Goal: Information Seeking & Learning: Check status

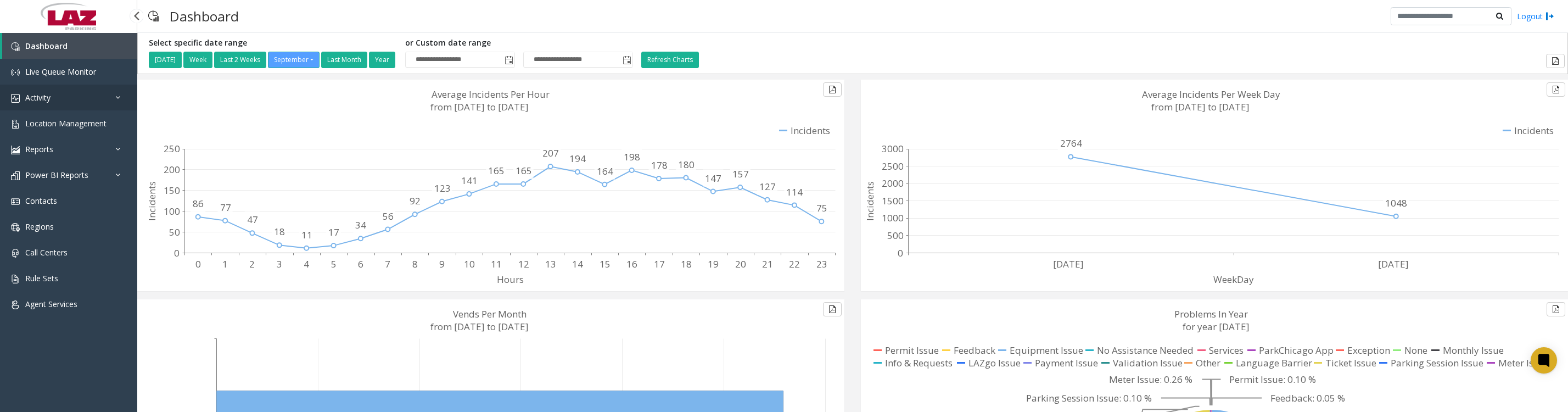
click at [46, 98] on span "Activity" at bounding box center [37, 98] width 25 height 10
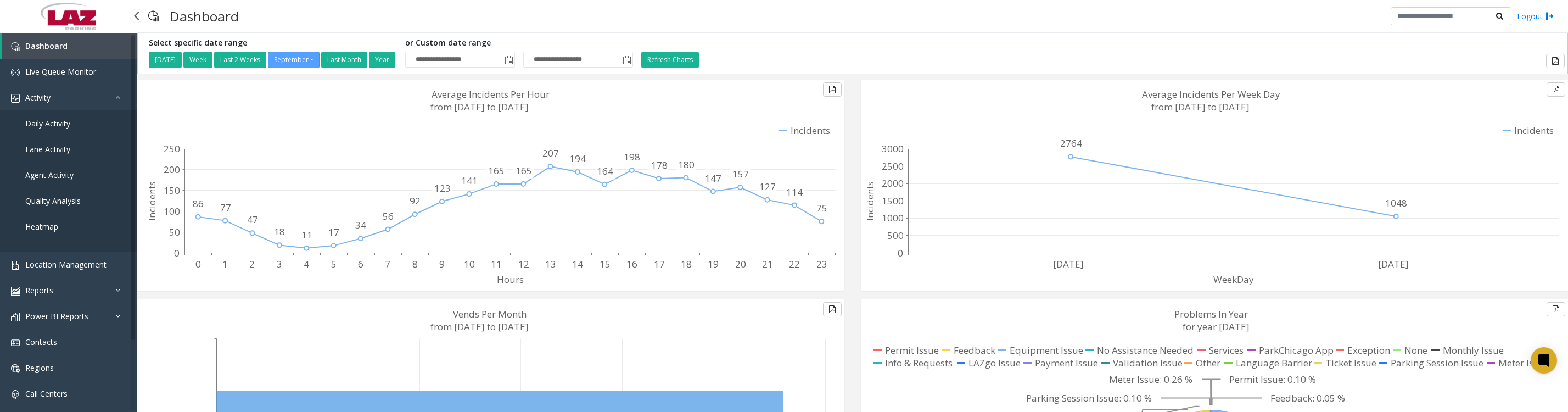
click at [39, 126] on span "Daily Activity" at bounding box center [48, 123] width 45 height 10
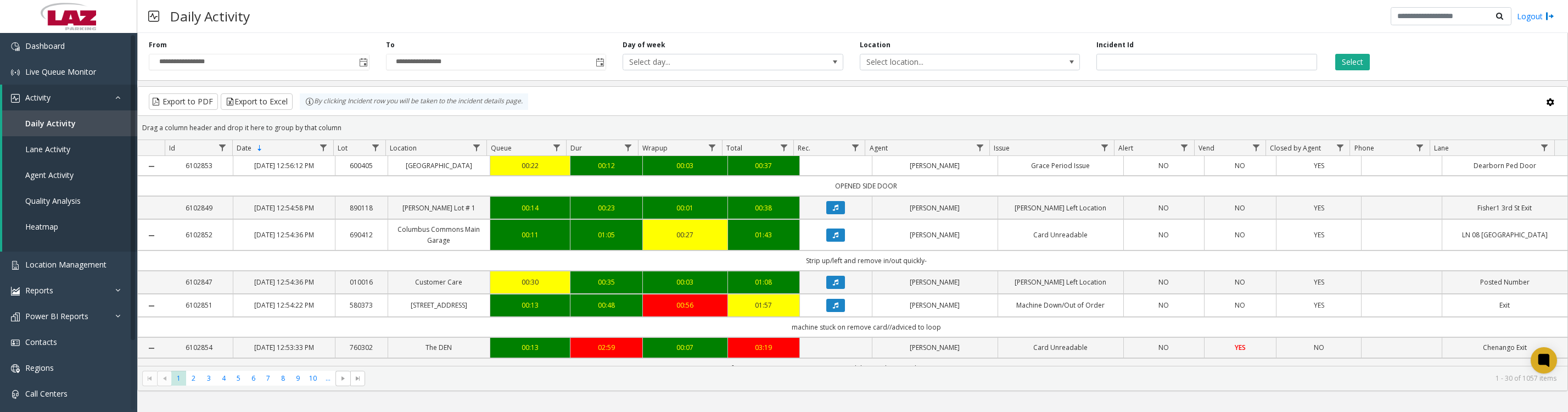
click at [365, 67] on span "Toggle popup" at bounding box center [364, 63] width 9 height 9
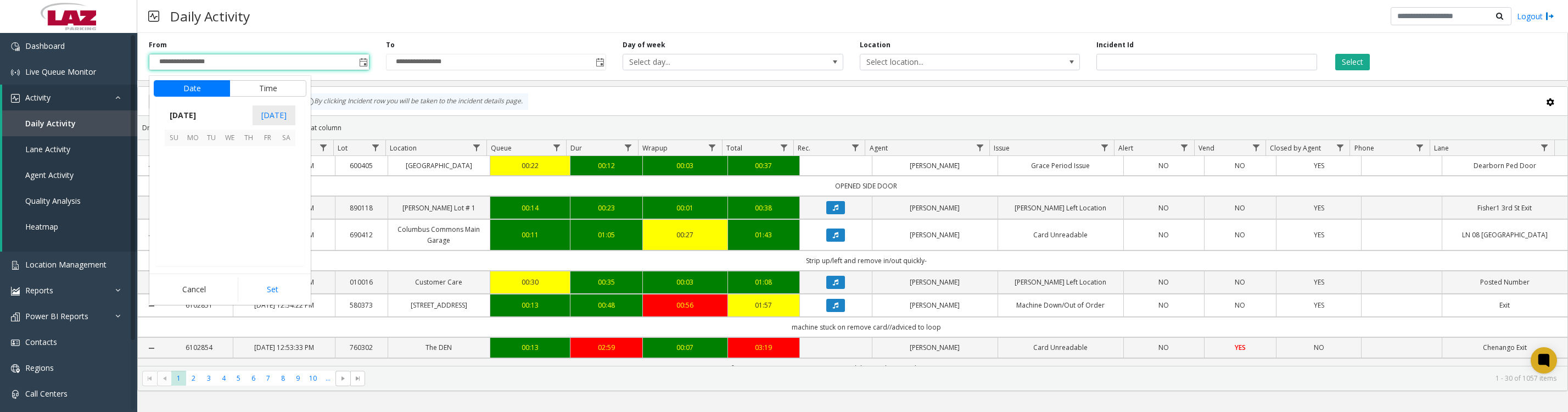
scroll to position [197144, 0]
click at [190, 163] on span "1" at bounding box center [192, 155] width 19 height 19
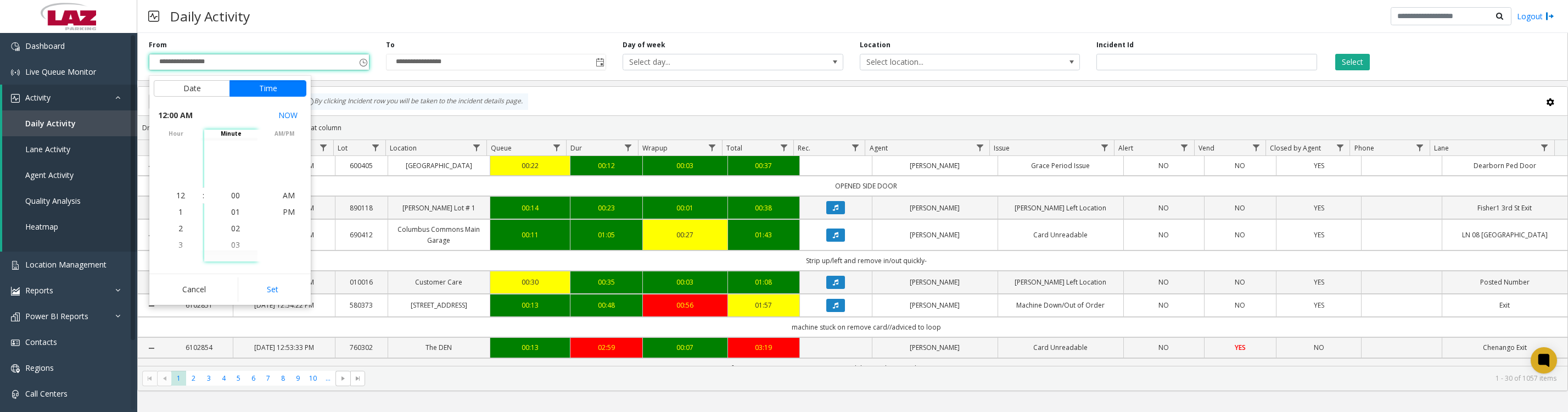
click at [254, 295] on button "Set" at bounding box center [272, 289] width 69 height 24
type input "**********"
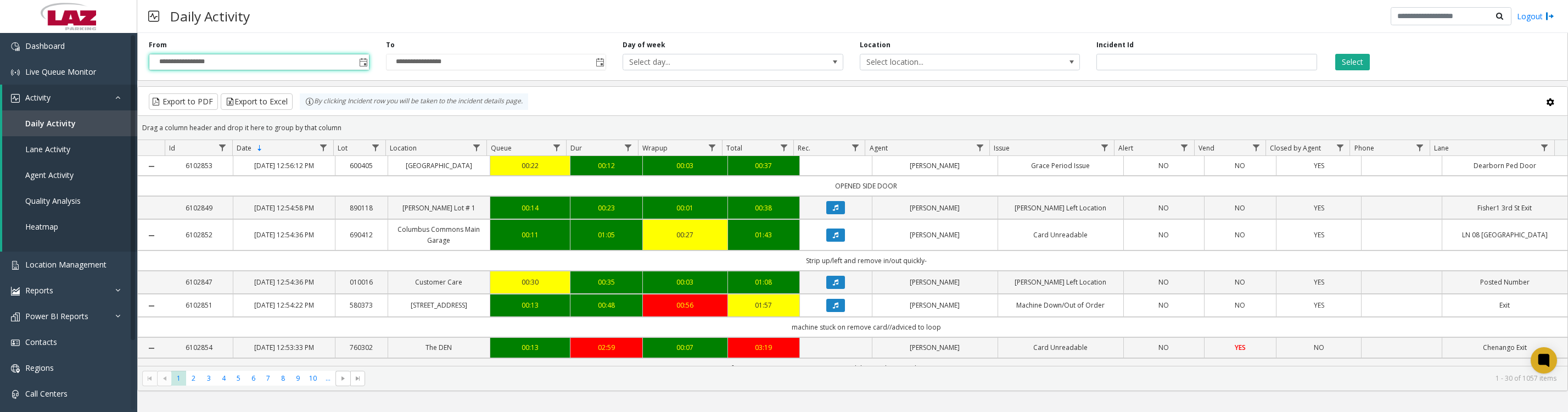
click at [894, 70] on span "Select location..." at bounding box center [949, 62] width 176 height 15
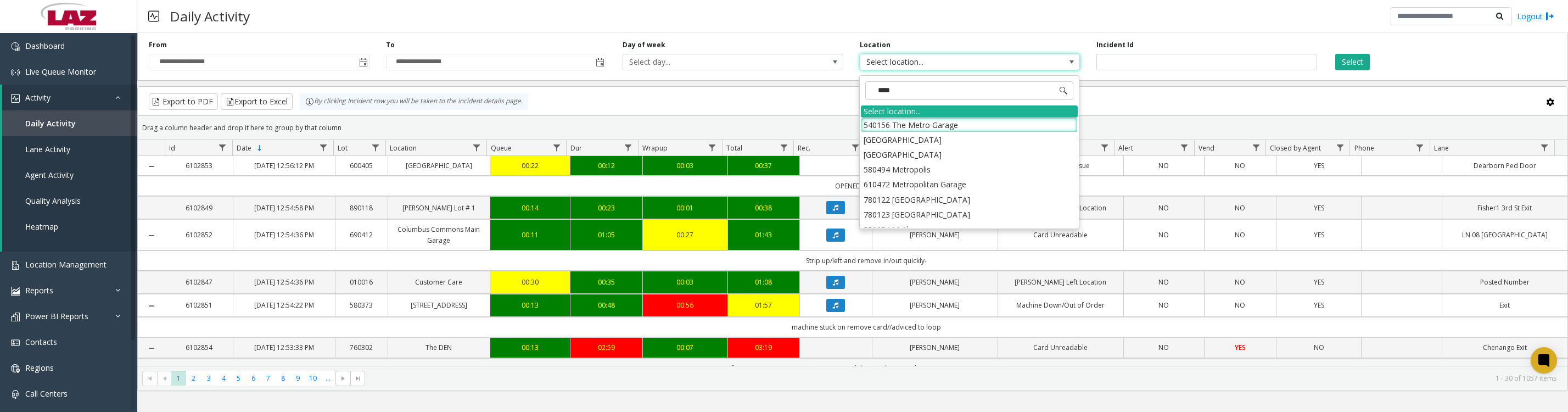
type input "*****"
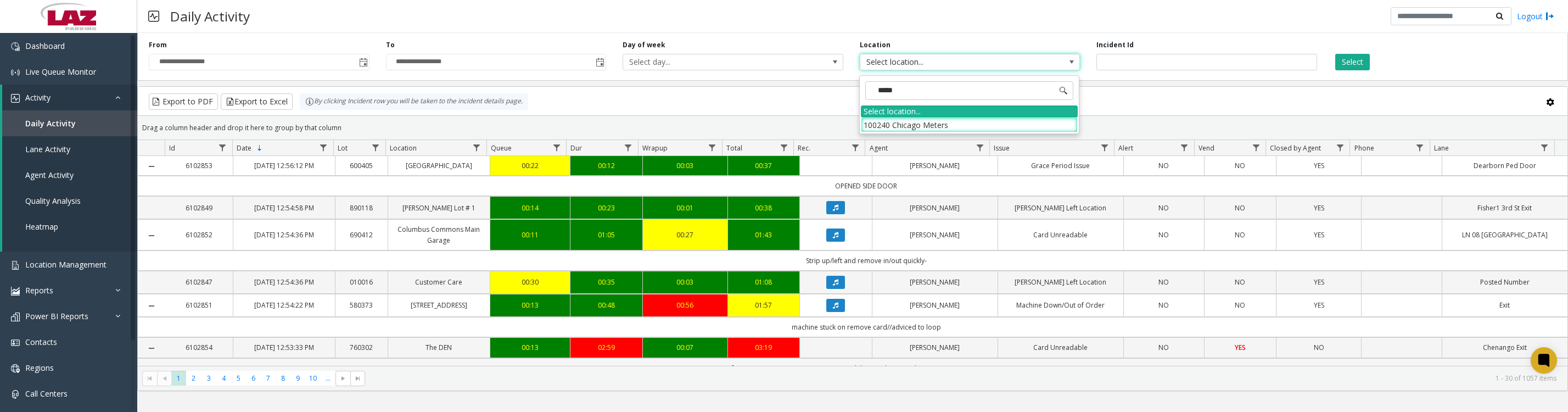
drag, startPoint x: 887, startPoint y: 114, endPoint x: 874, endPoint y: 131, distance: 21.4
click at [887, 114] on div "Select location..." at bounding box center [969, 111] width 217 height 12
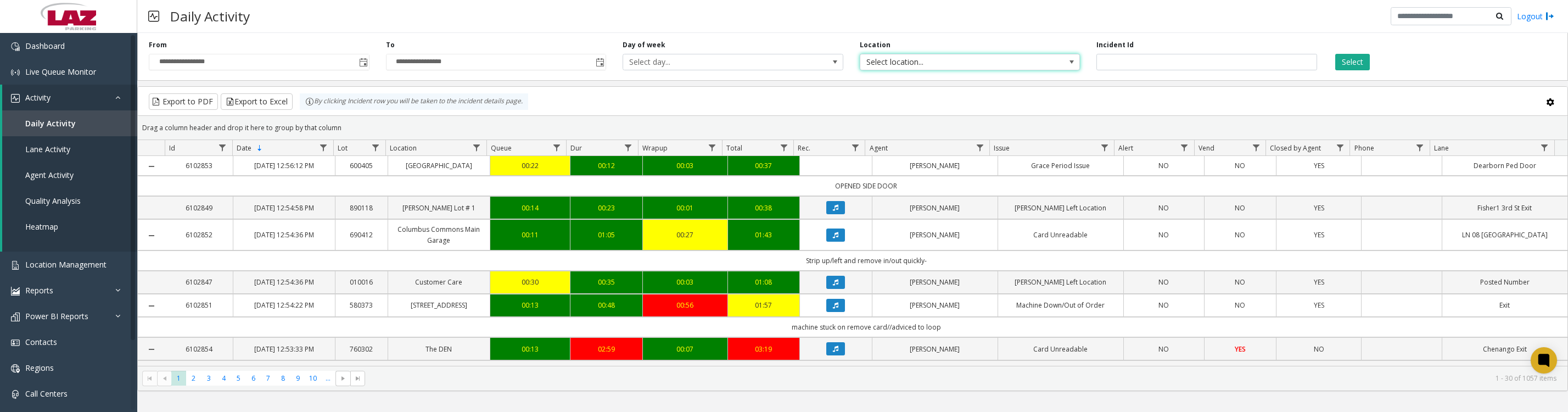
click at [975, 68] on span "Select location..." at bounding box center [949, 62] width 176 height 15
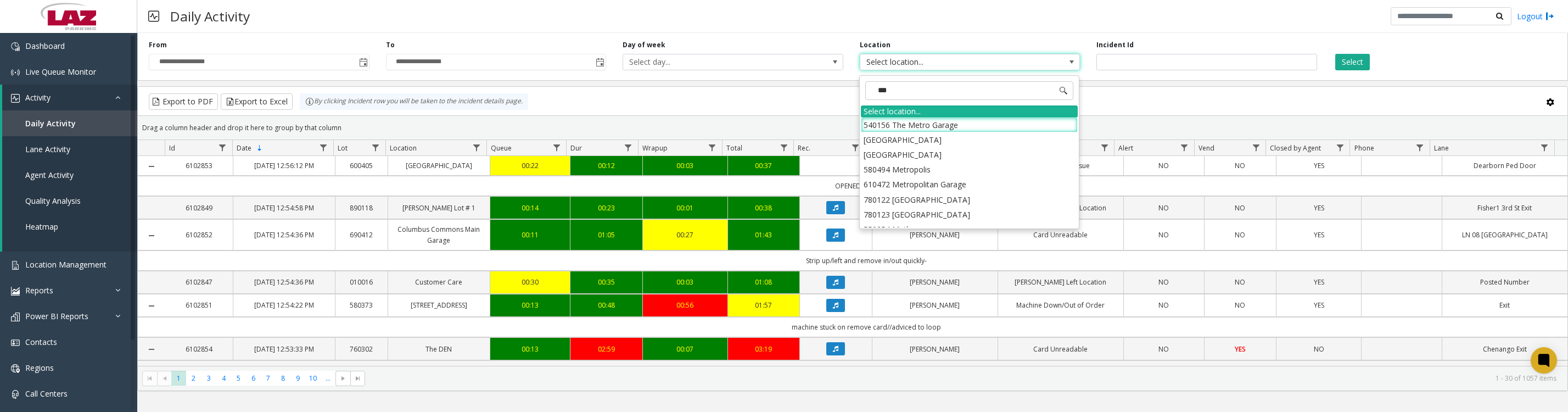
type input "****"
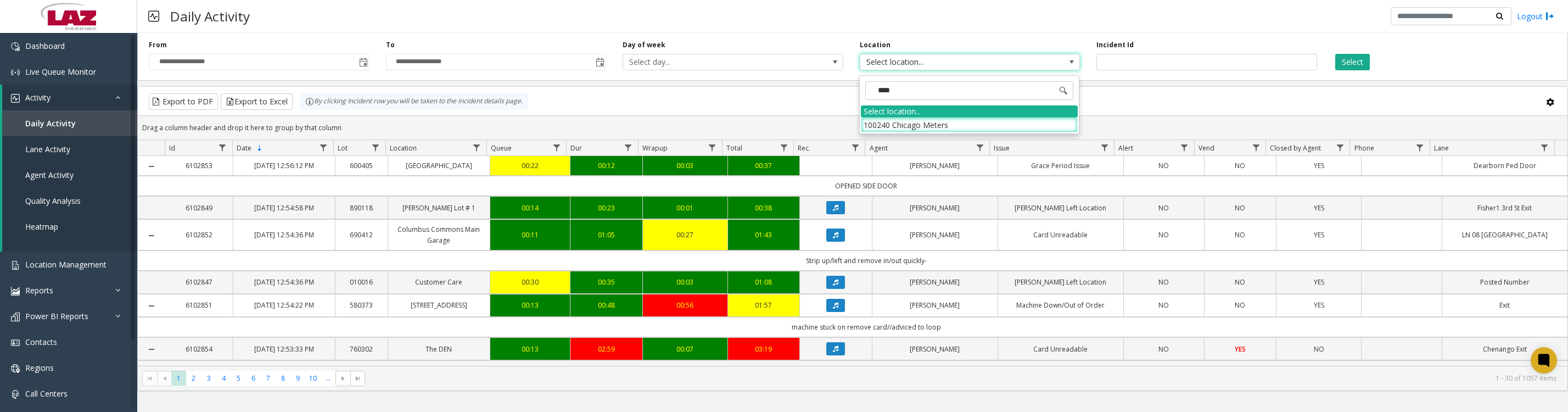
click at [888, 125] on li "100240 Chicago Meters" at bounding box center [969, 125] width 217 height 15
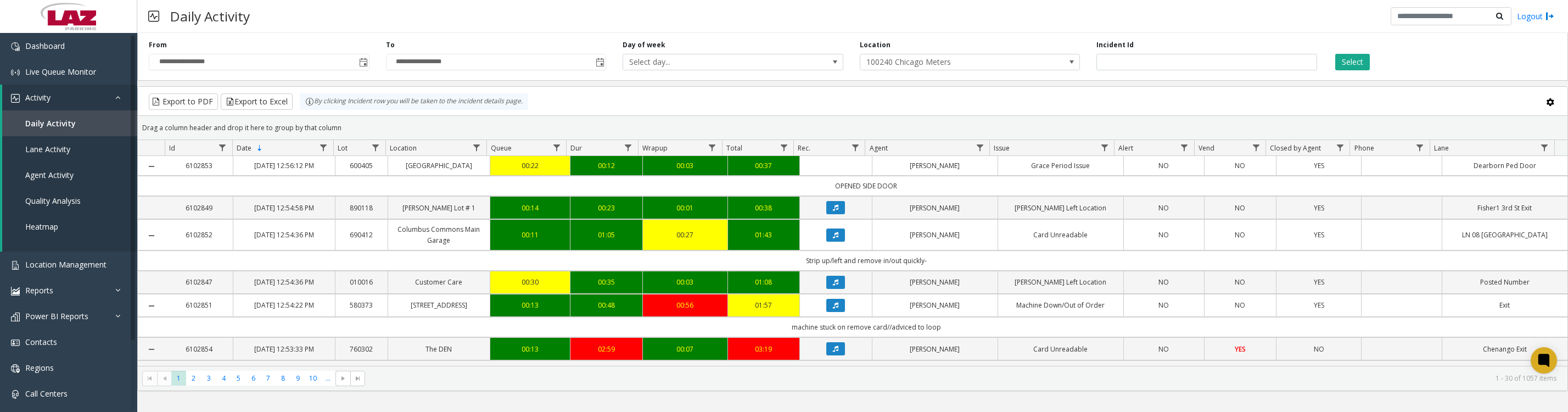
click at [1361, 69] on button "Select" at bounding box center [1353, 62] width 35 height 17
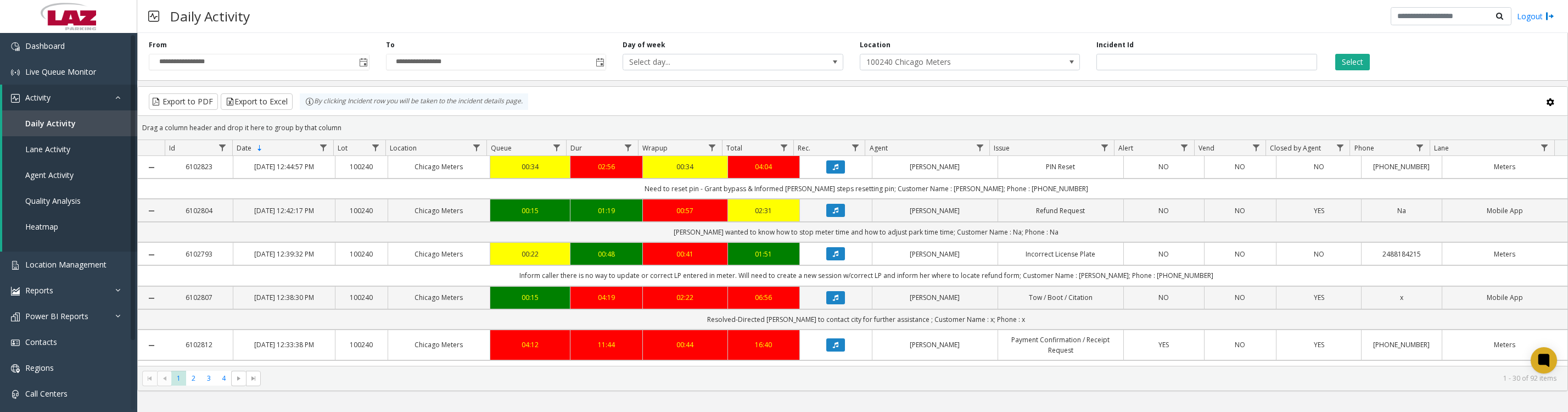
click at [1348, 57] on button "Select" at bounding box center [1353, 62] width 35 height 17
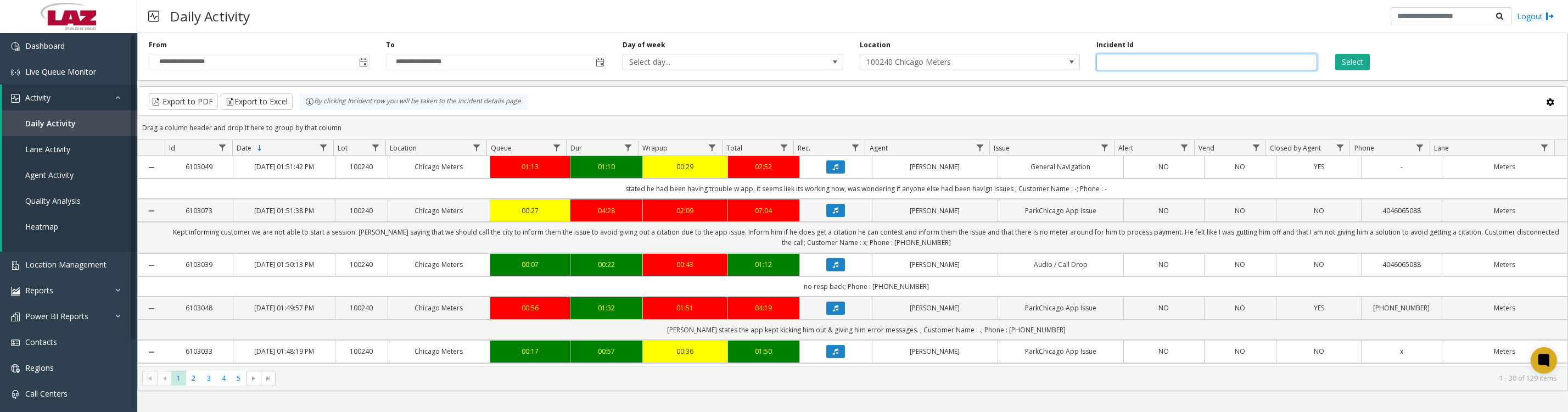
click at [1189, 70] on input "number" at bounding box center [1207, 62] width 221 height 17
type input "*******"
click at [1336, 54] on button "Select" at bounding box center [1353, 62] width 35 height 17
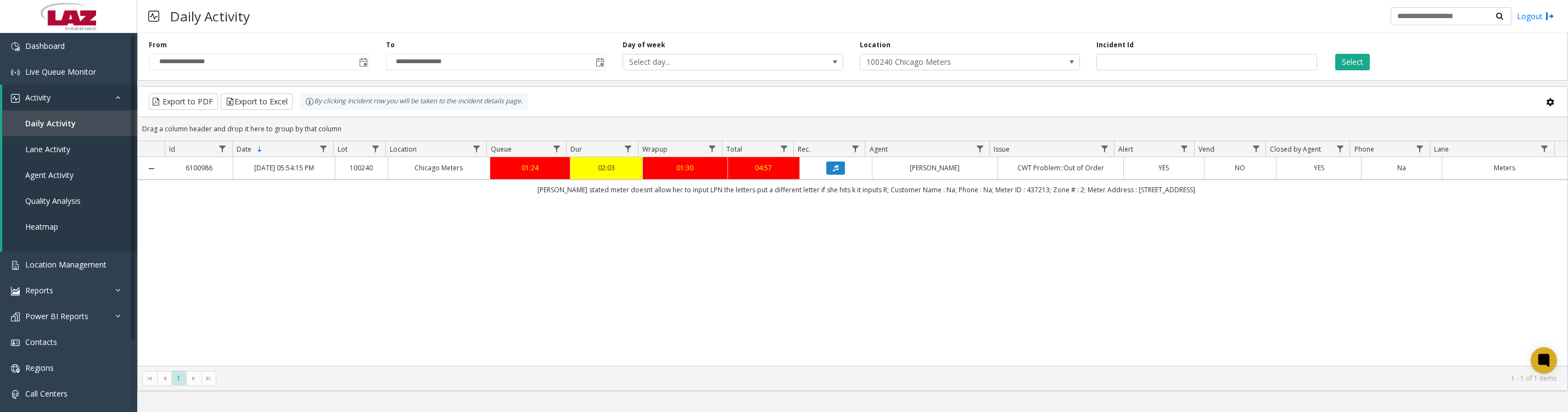
click at [833, 172] on icon "Data table" at bounding box center [836, 168] width 6 height 6
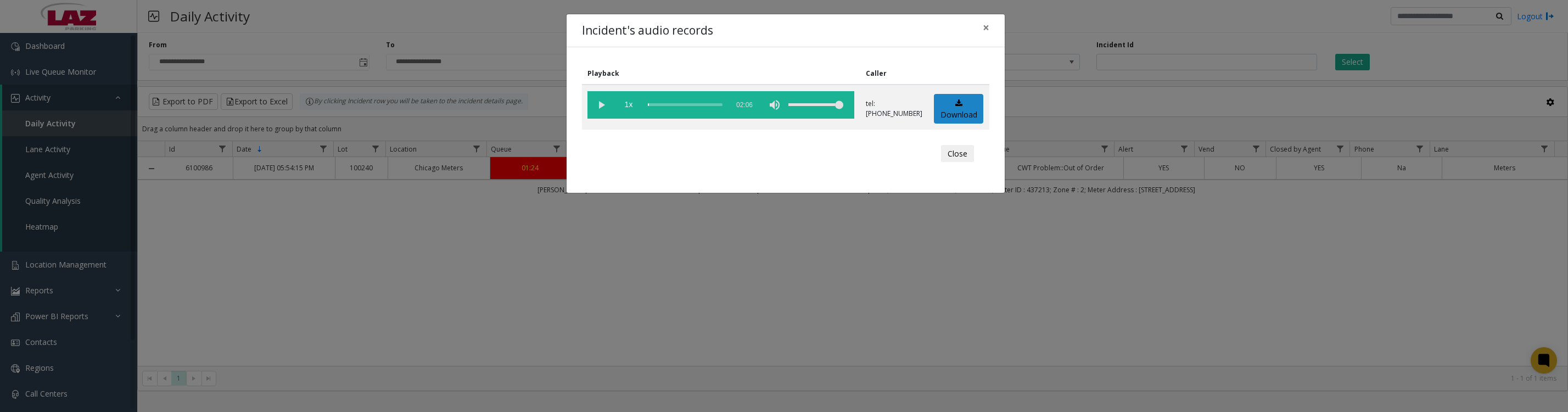
click at [605, 108] on vg-play-pause at bounding box center [601, 105] width 28 height 28
click at [964, 163] on button "Close" at bounding box center [958, 154] width 33 height 17
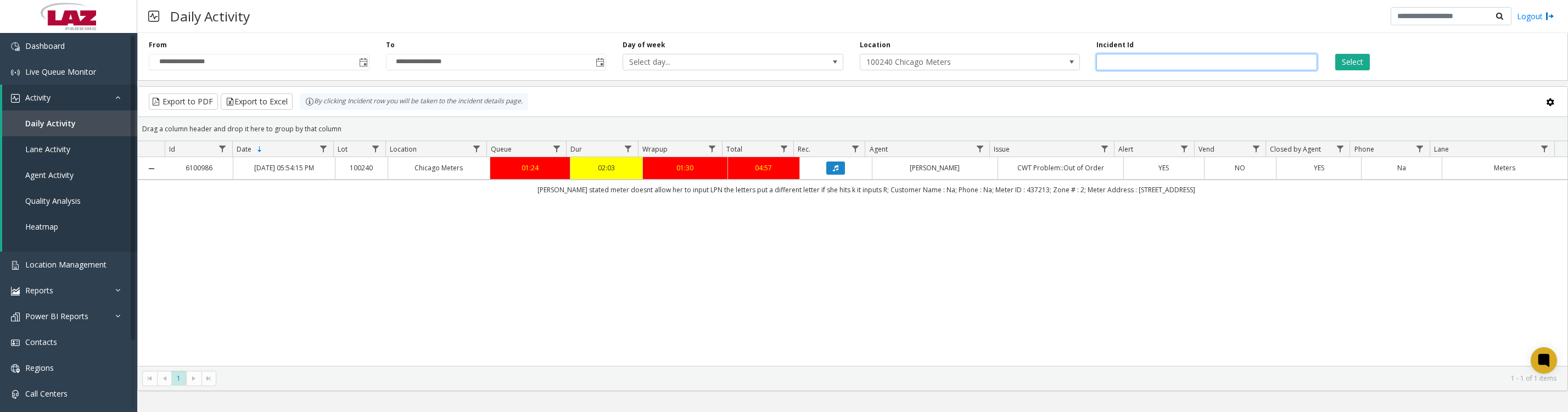
click at [1170, 61] on input "*******" at bounding box center [1207, 62] width 221 height 17
type input "*******"
click at [1336, 54] on button "Select" at bounding box center [1353, 62] width 35 height 17
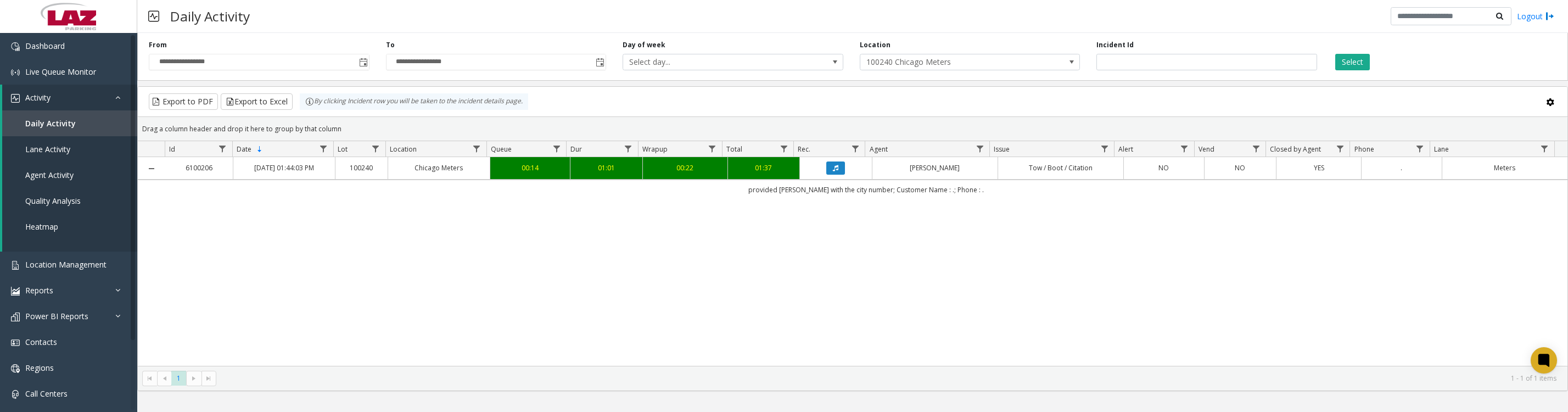
click at [1336, 54] on button "Select" at bounding box center [1353, 62] width 35 height 17
click at [833, 172] on icon "Data table" at bounding box center [836, 168] width 6 height 6
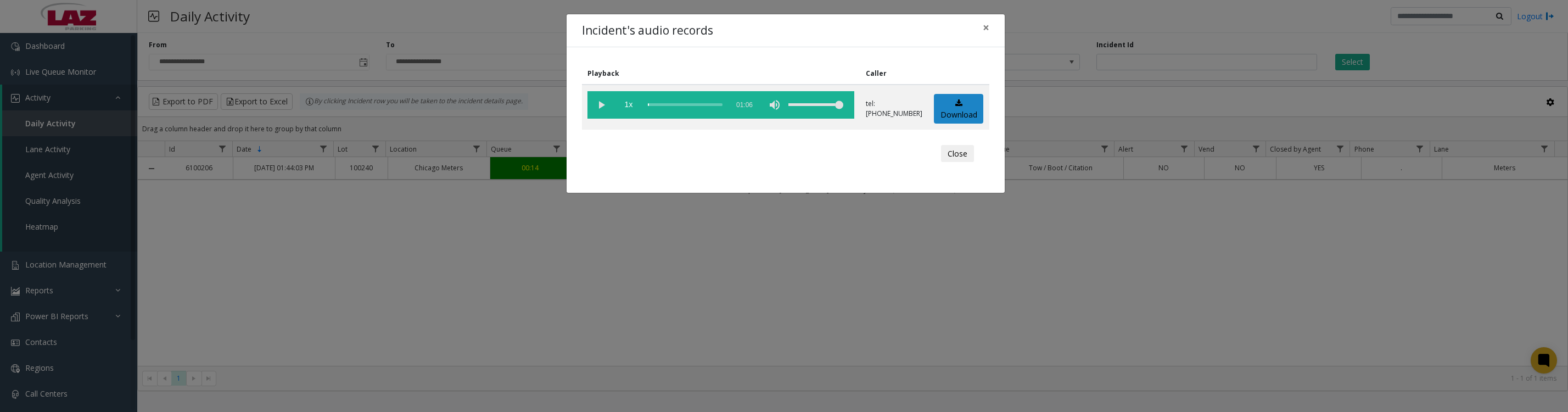
click at [974, 160] on button "Close" at bounding box center [958, 154] width 33 height 17
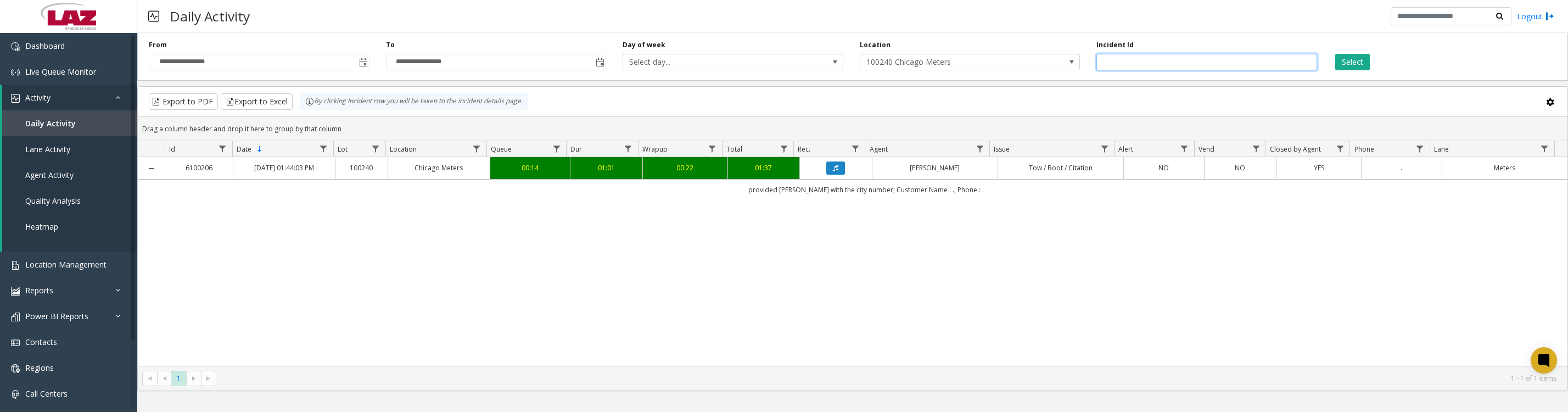
drag, startPoint x: 1185, startPoint y: 70, endPoint x: 1096, endPoint y: 69, distance: 89.0
click at [1096, 69] on input "*******" at bounding box center [1207, 62] width 221 height 17
click at [1365, 60] on button "Select" at bounding box center [1353, 62] width 35 height 17
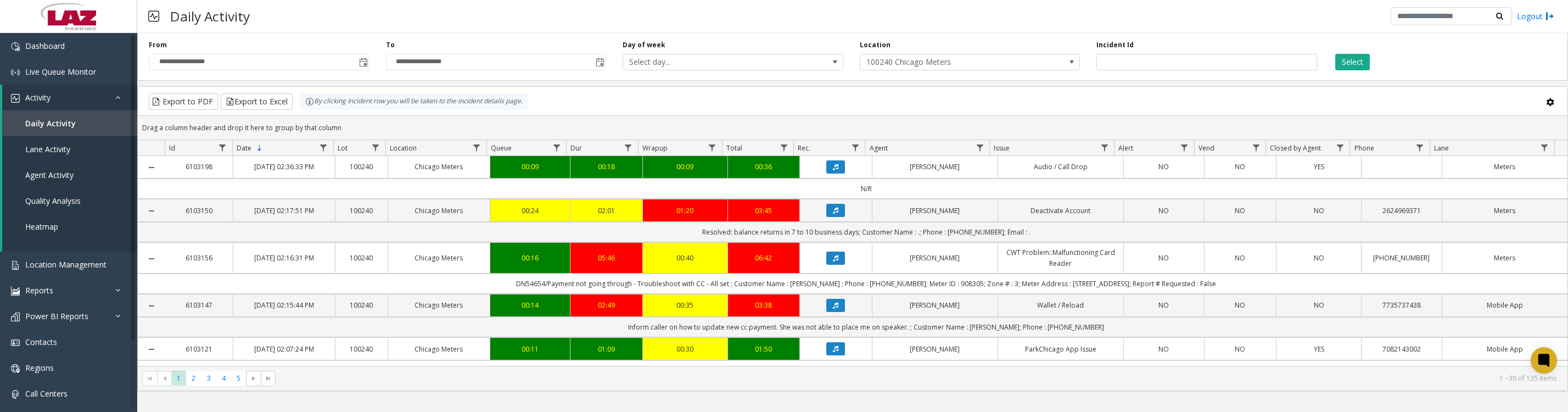
click at [834, 265] on button "Data table" at bounding box center [836, 258] width 19 height 13
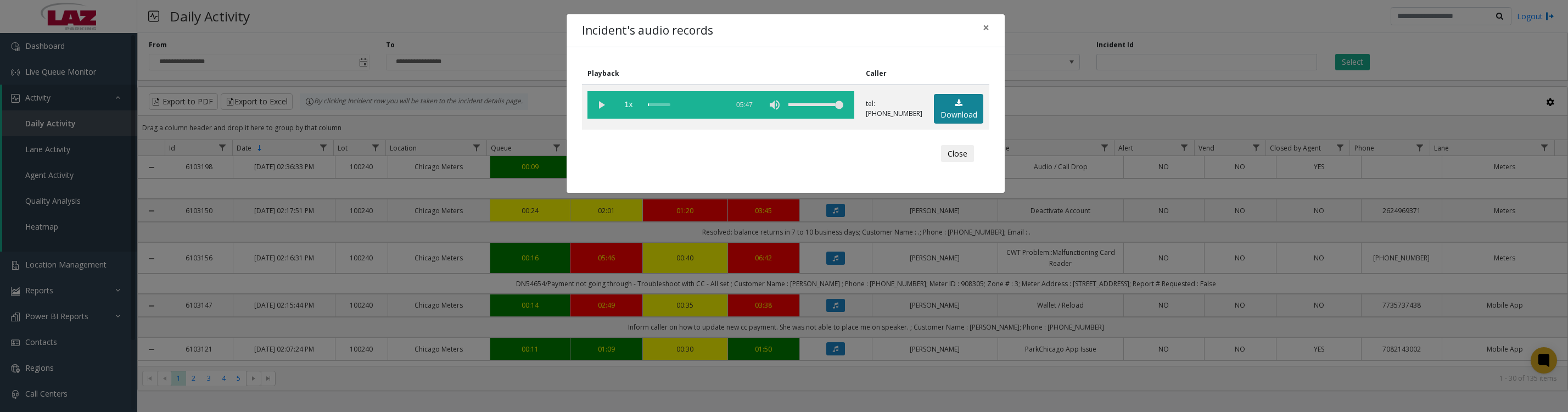
click at [956, 107] on icon at bounding box center [959, 103] width 7 height 8
click at [599, 110] on vg-play-pause at bounding box center [601, 105] width 28 height 28
click at [610, 108] on vg-play-pause at bounding box center [601, 105] width 28 height 28
click at [957, 157] on button "Close" at bounding box center [958, 154] width 33 height 17
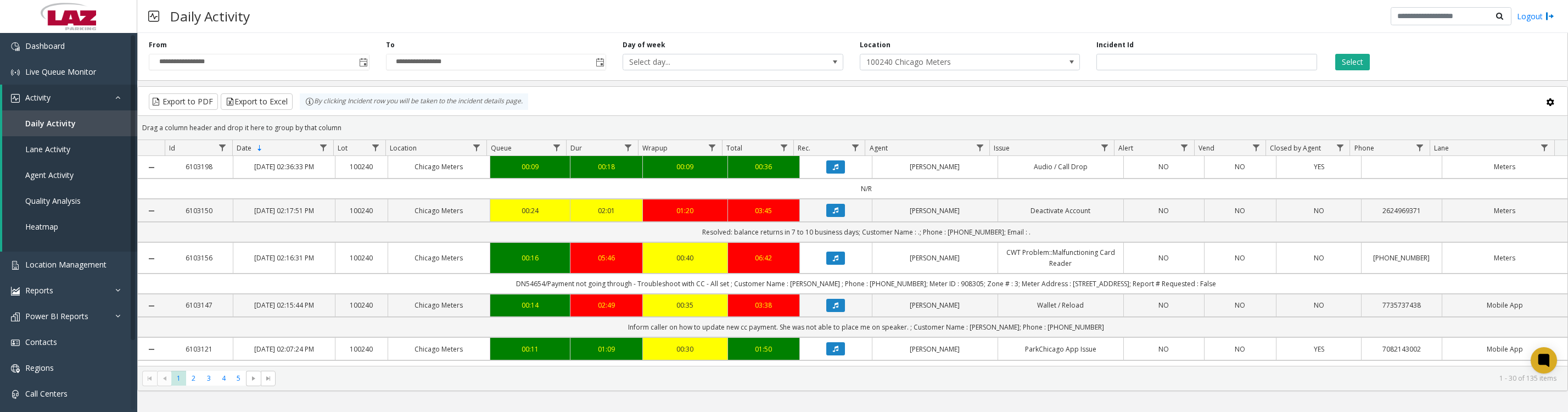
click at [1071, 67] on span at bounding box center [1072, 62] width 9 height 9
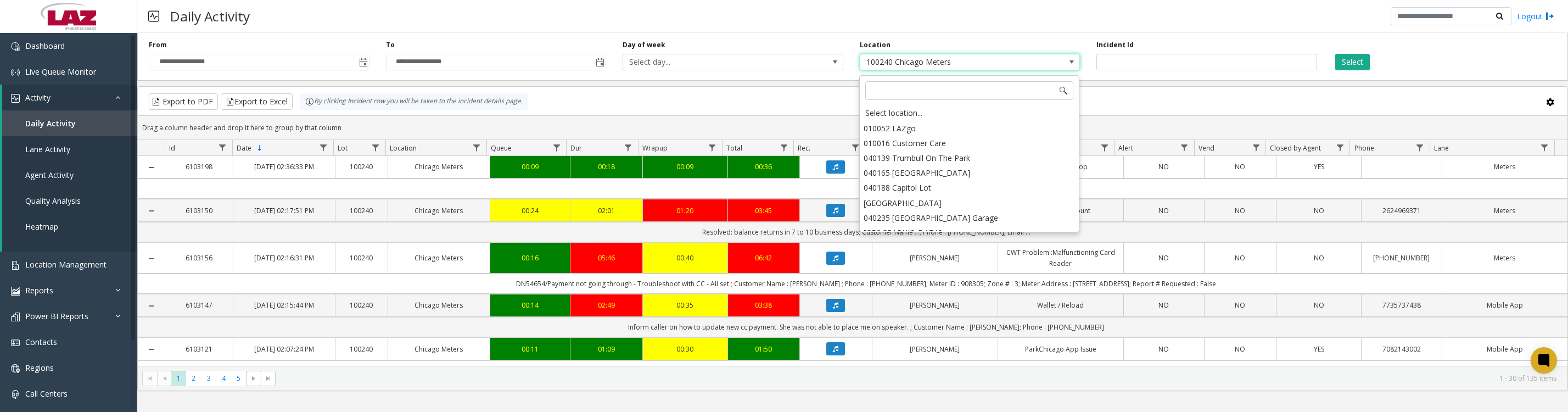
scroll to position [8786, 0]
click at [992, 108] on div "Select location..." at bounding box center [969, 113] width 217 height 15
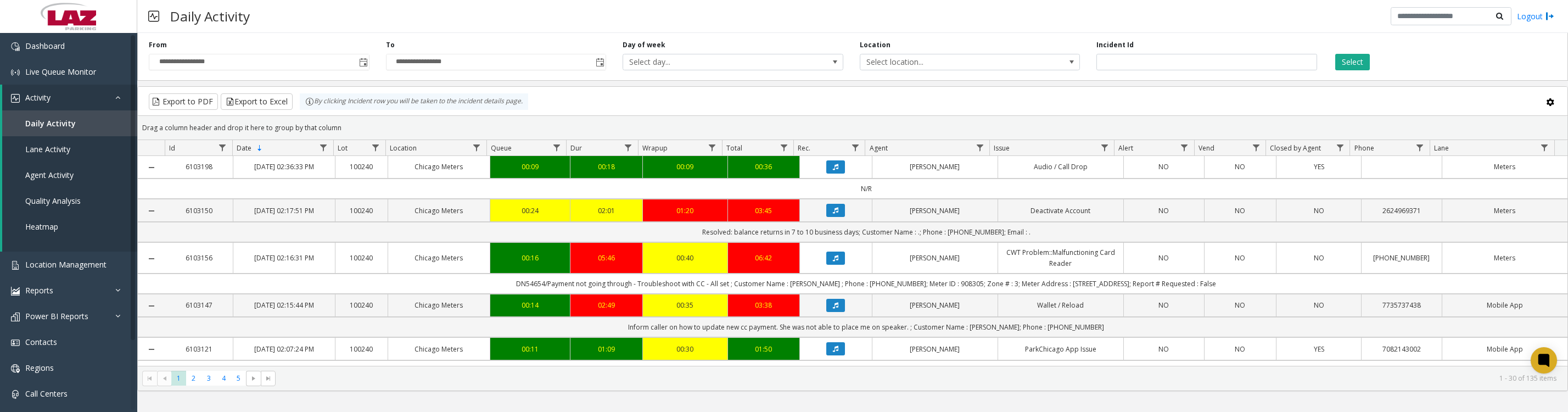
click at [1366, 58] on button "Select" at bounding box center [1353, 62] width 35 height 17
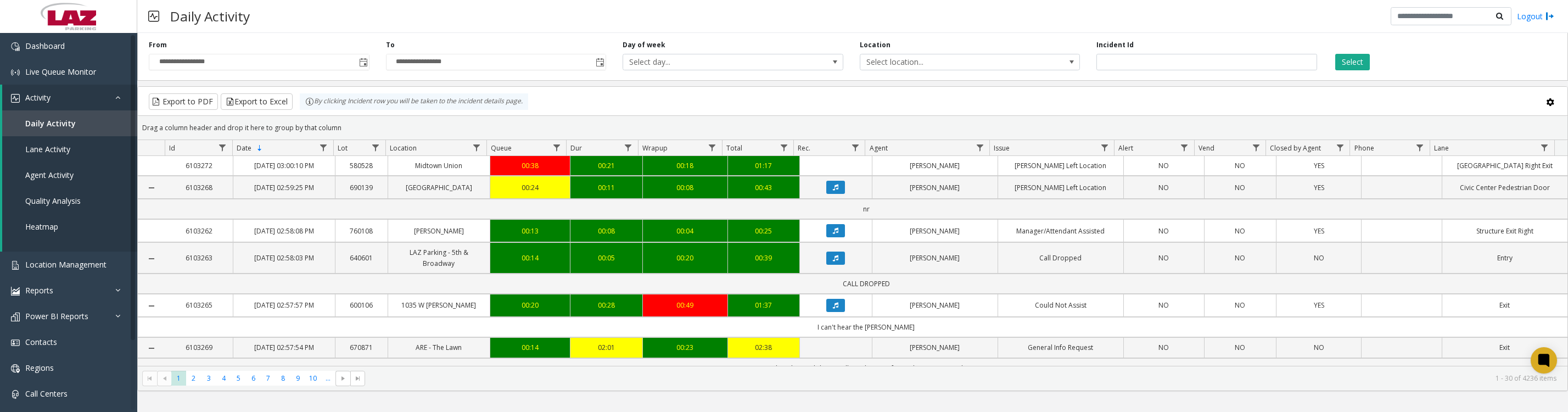
click at [366, 71] on span "Toggle popup" at bounding box center [363, 62] width 12 height 17
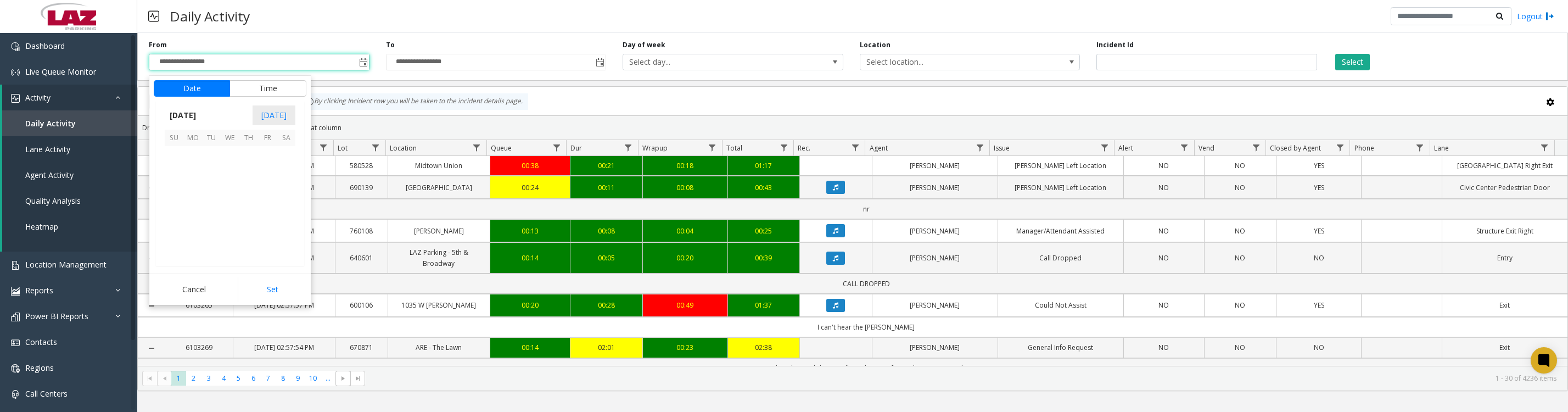
scroll to position [197144, 0]
click at [205, 160] on span "2" at bounding box center [211, 155] width 19 height 19
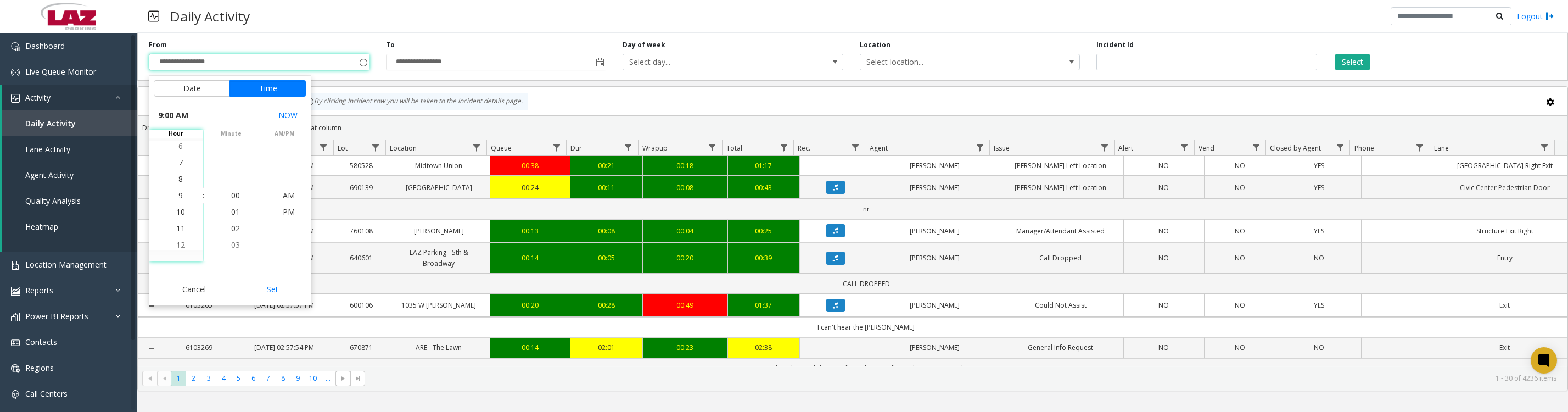
click at [180, 175] on li "8" at bounding box center [181, 180] width 39 height 17
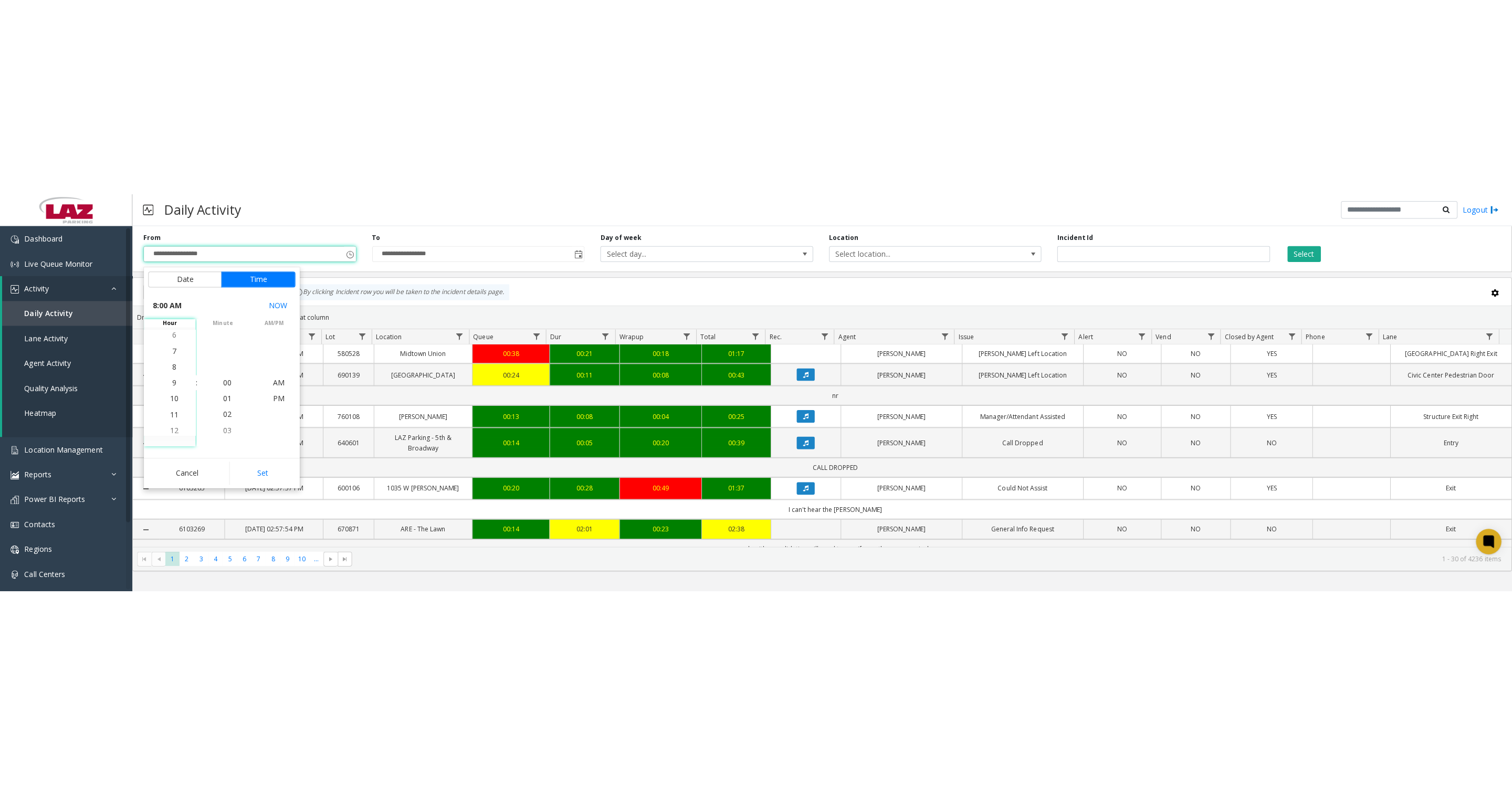
scroll to position [126, 0]
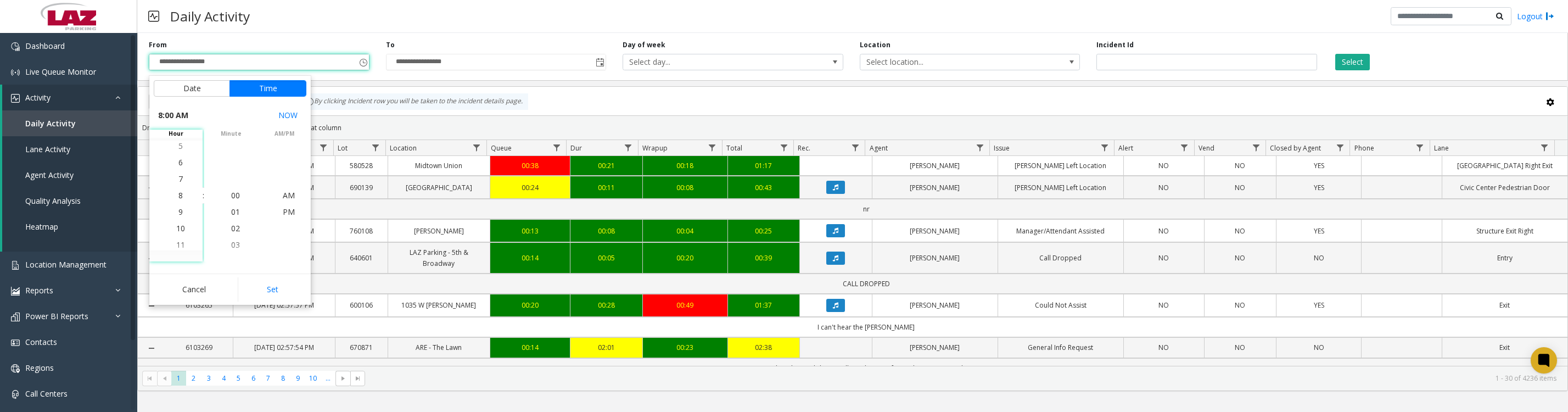
click at [243, 298] on button "Set" at bounding box center [272, 289] width 69 height 24
type input "**********"
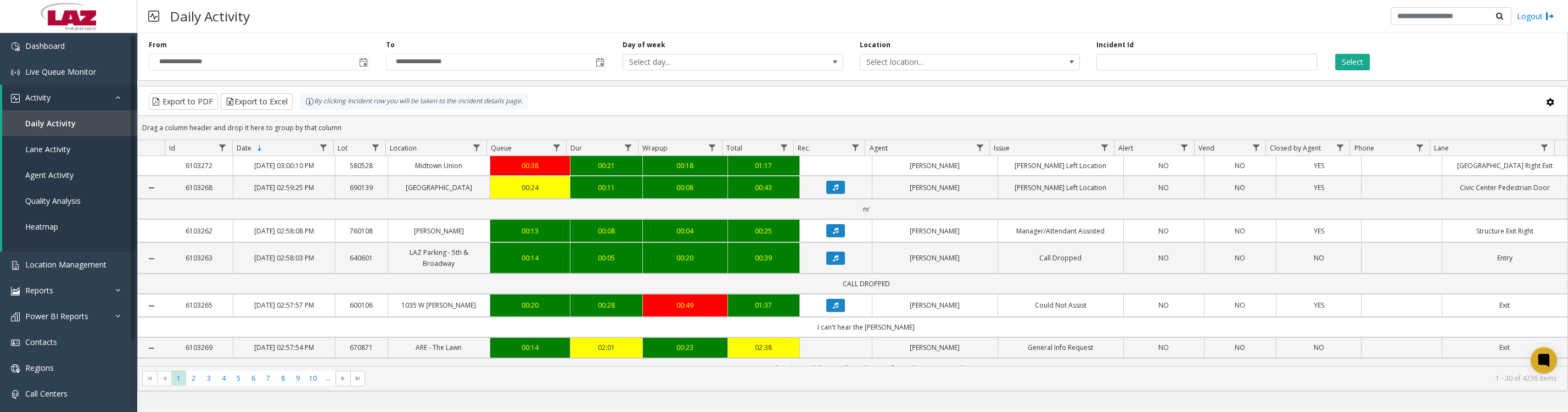
click at [975, 76] on div "**********" at bounding box center [853, 54] width 1431 height 52
click at [974, 70] on span "Select location..." at bounding box center [949, 62] width 176 height 15
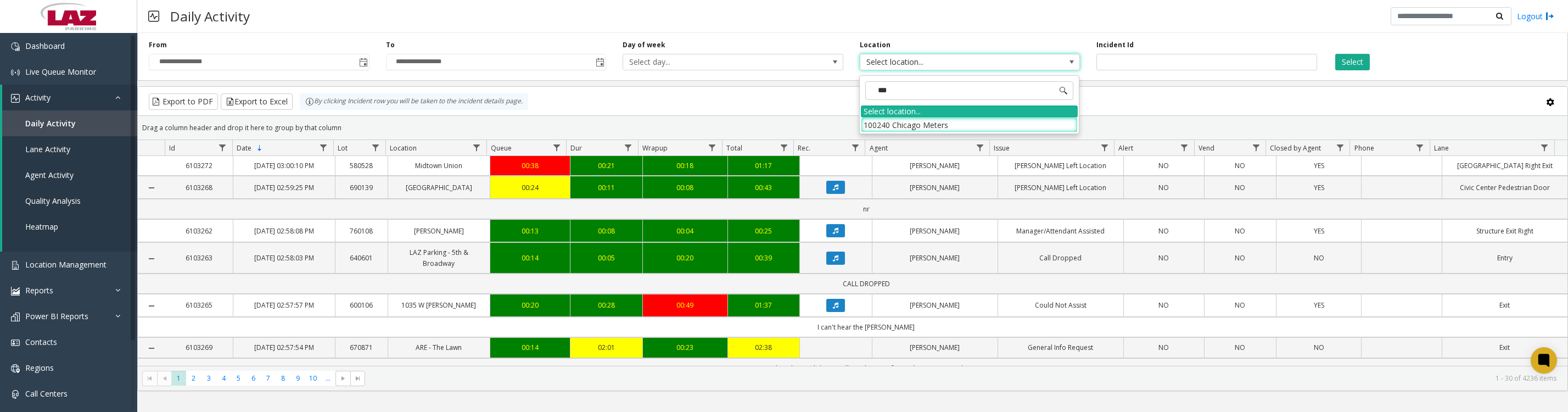
type input "****"
click at [888, 127] on li "100240 Chicago Meters" at bounding box center [969, 125] width 217 height 15
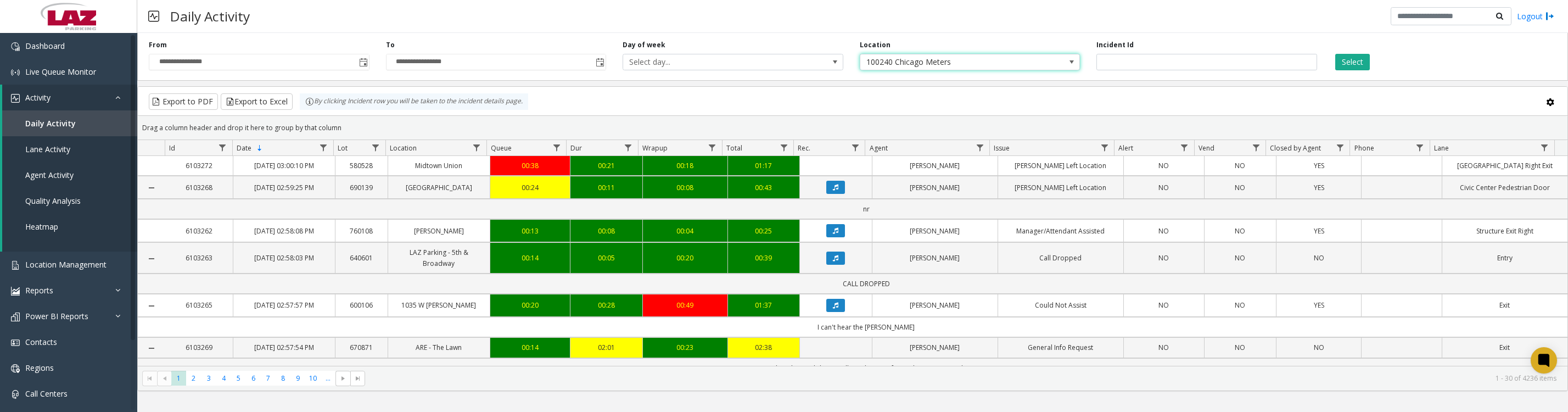
click at [1358, 67] on button "Select" at bounding box center [1353, 62] width 35 height 17
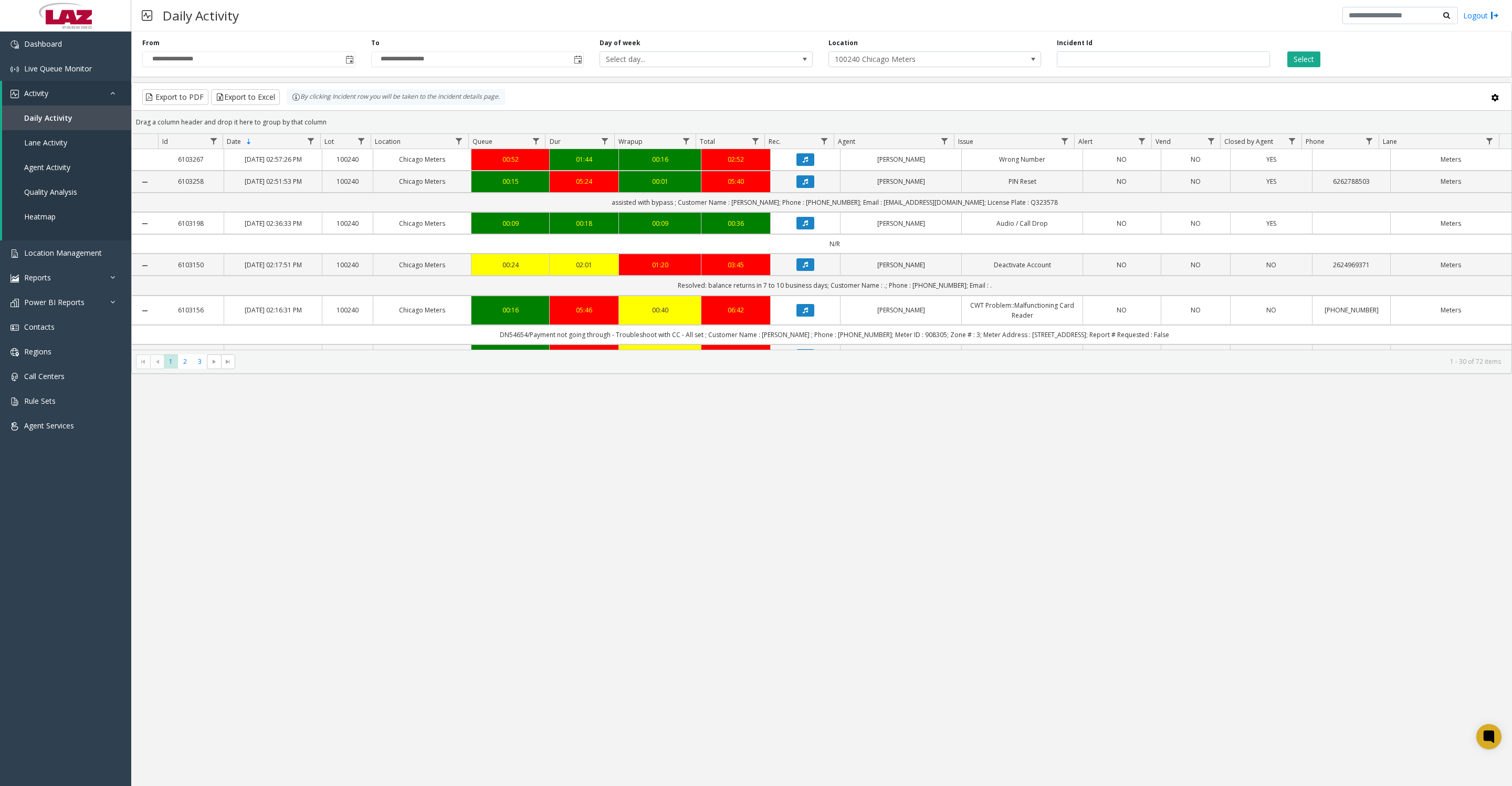
click at [1312, 51] on button "Select" at bounding box center [1304, 59] width 33 height 16
